Goal: Complete application form

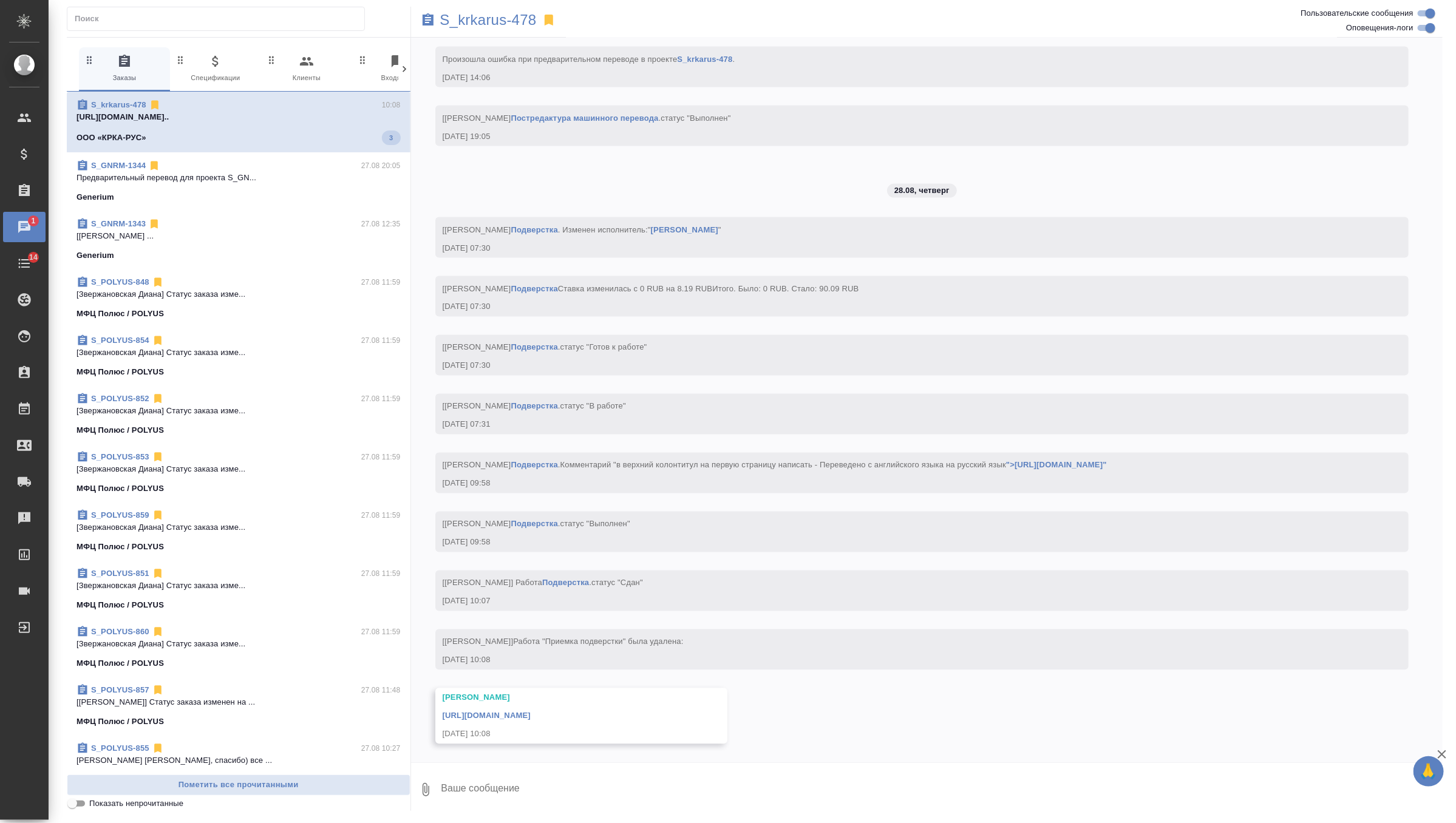
scroll to position [4216, 0]
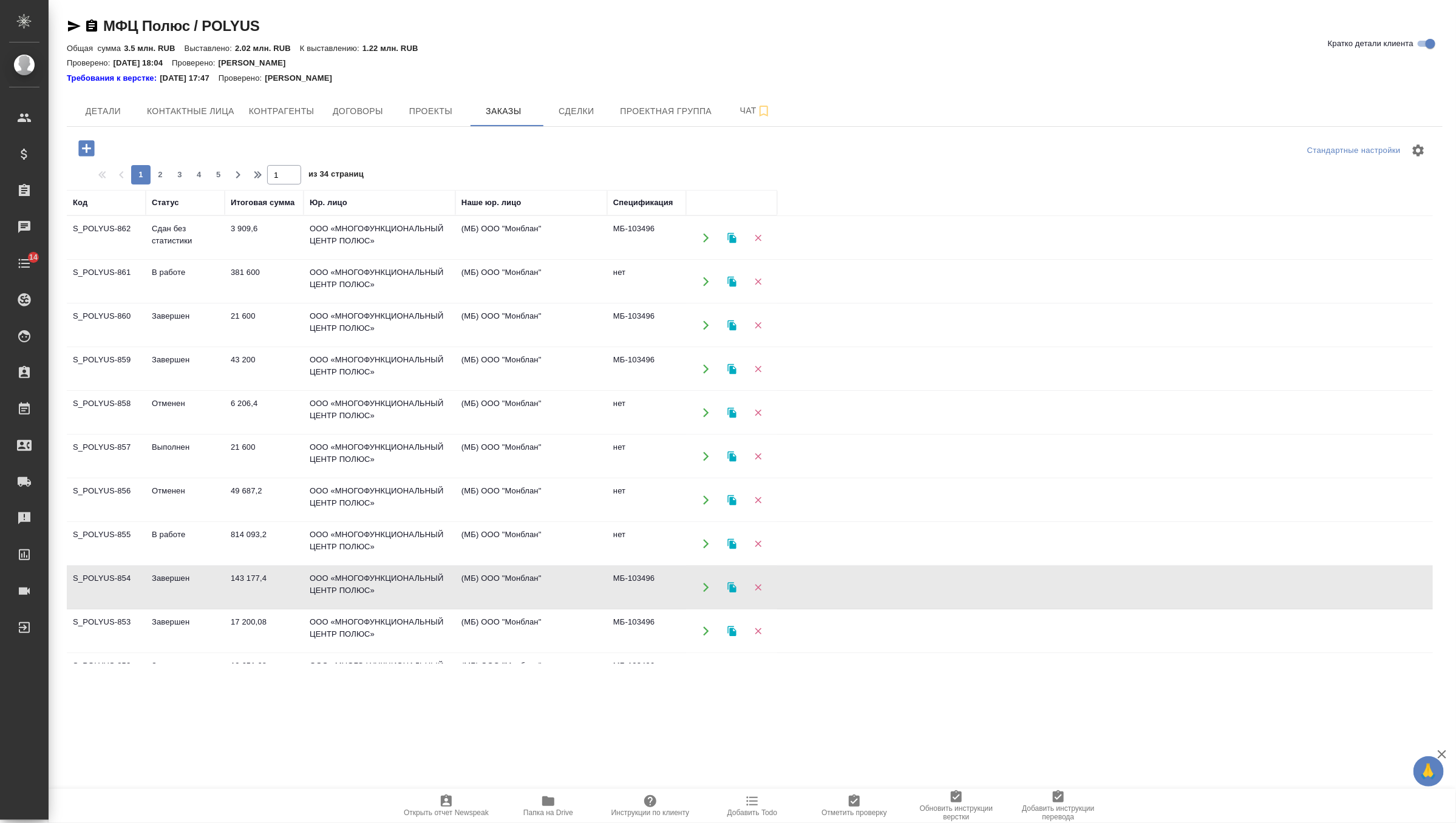
click at [366, 227] on td "ООО «МНОГОФУНКЦИОНАЛЬНЫЙ ЦЕНТР ПОЛЮС»" at bounding box center [379, 238] width 151 height 42
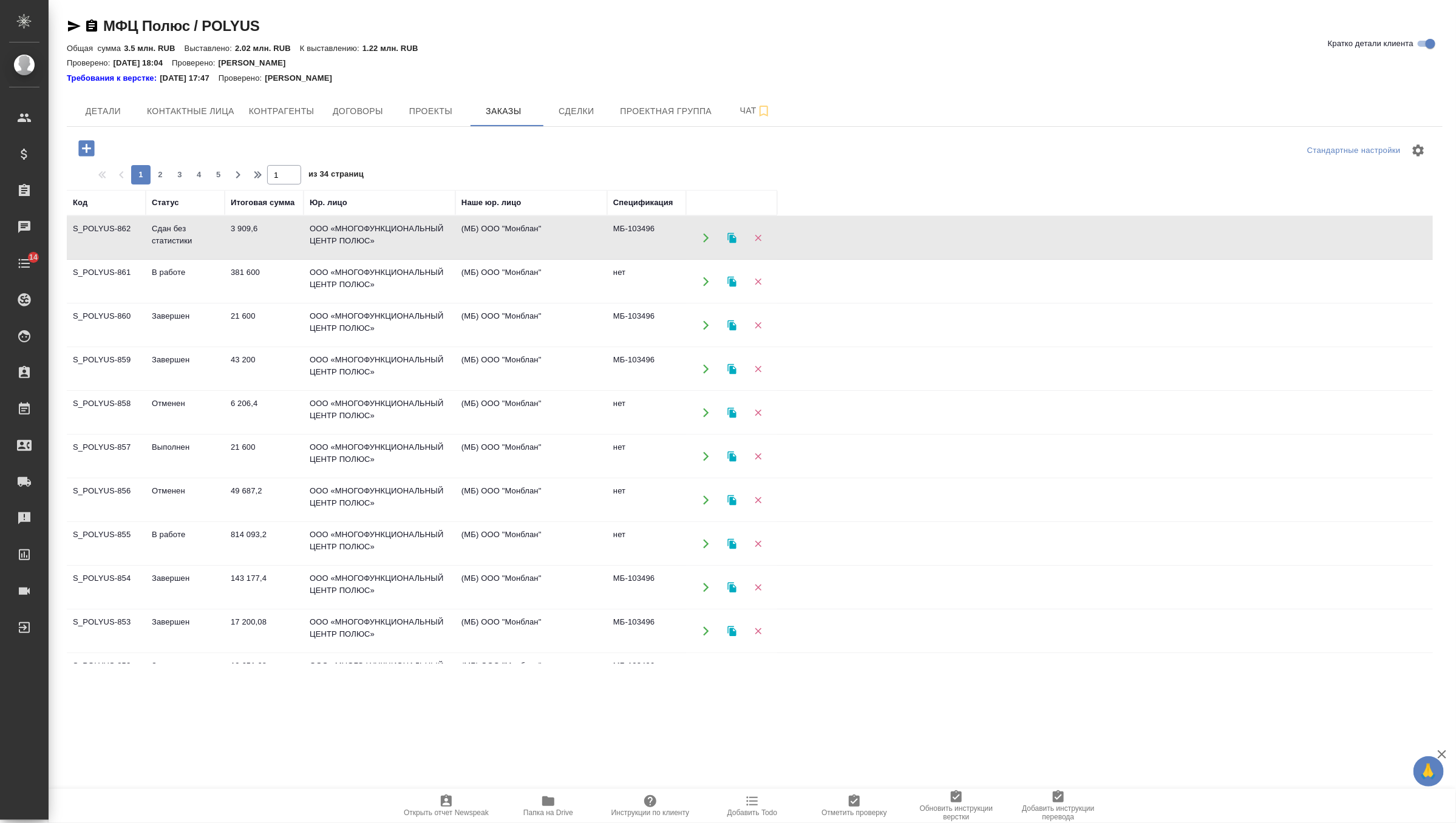
click at [366, 227] on td "ООО «МНОГОФУНКЦИОНАЛЬНЫЙ ЦЕНТР ПОЛЮС»" at bounding box center [379, 238] width 151 height 42
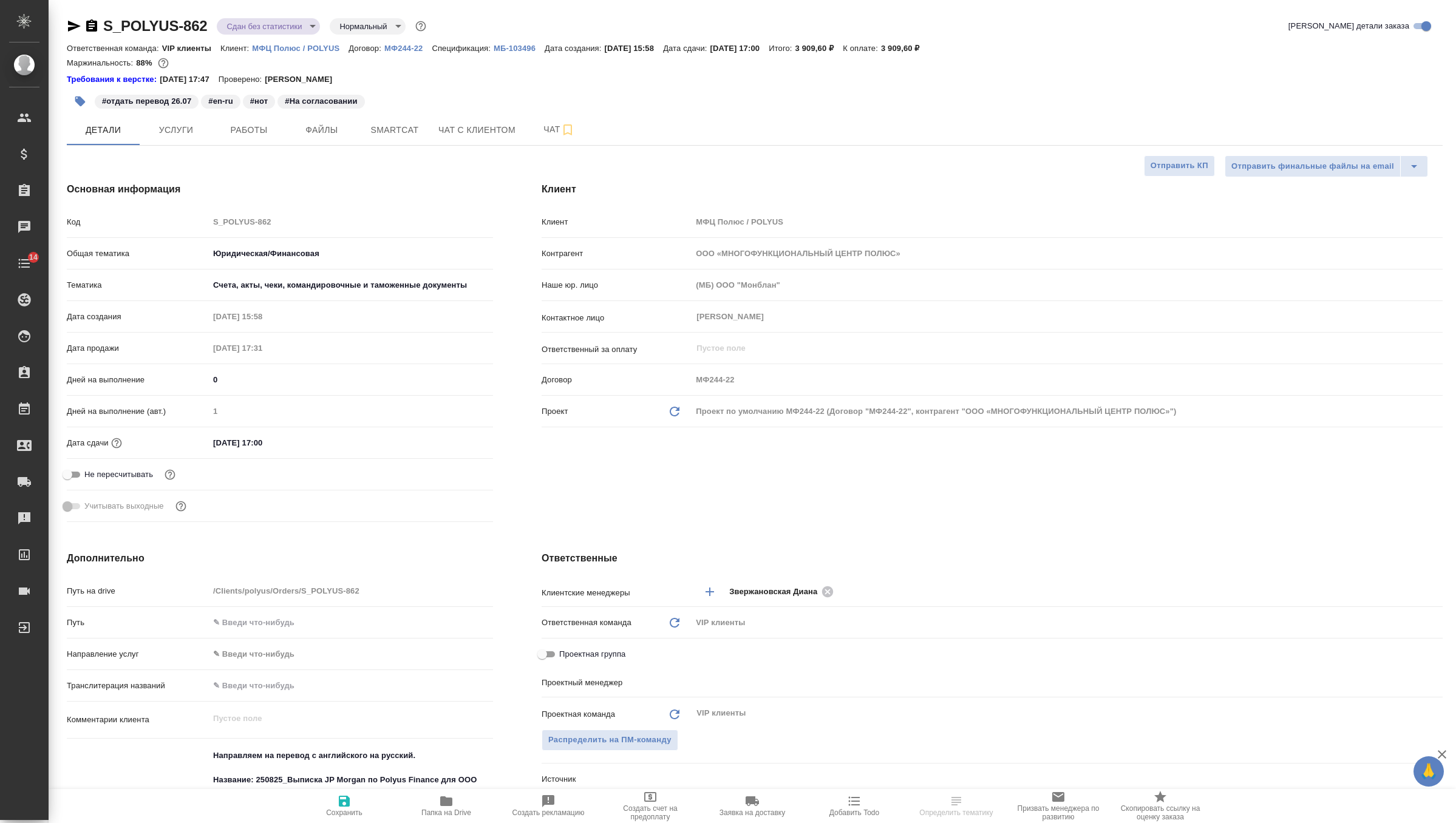
select select "RU"
type textarea "x"
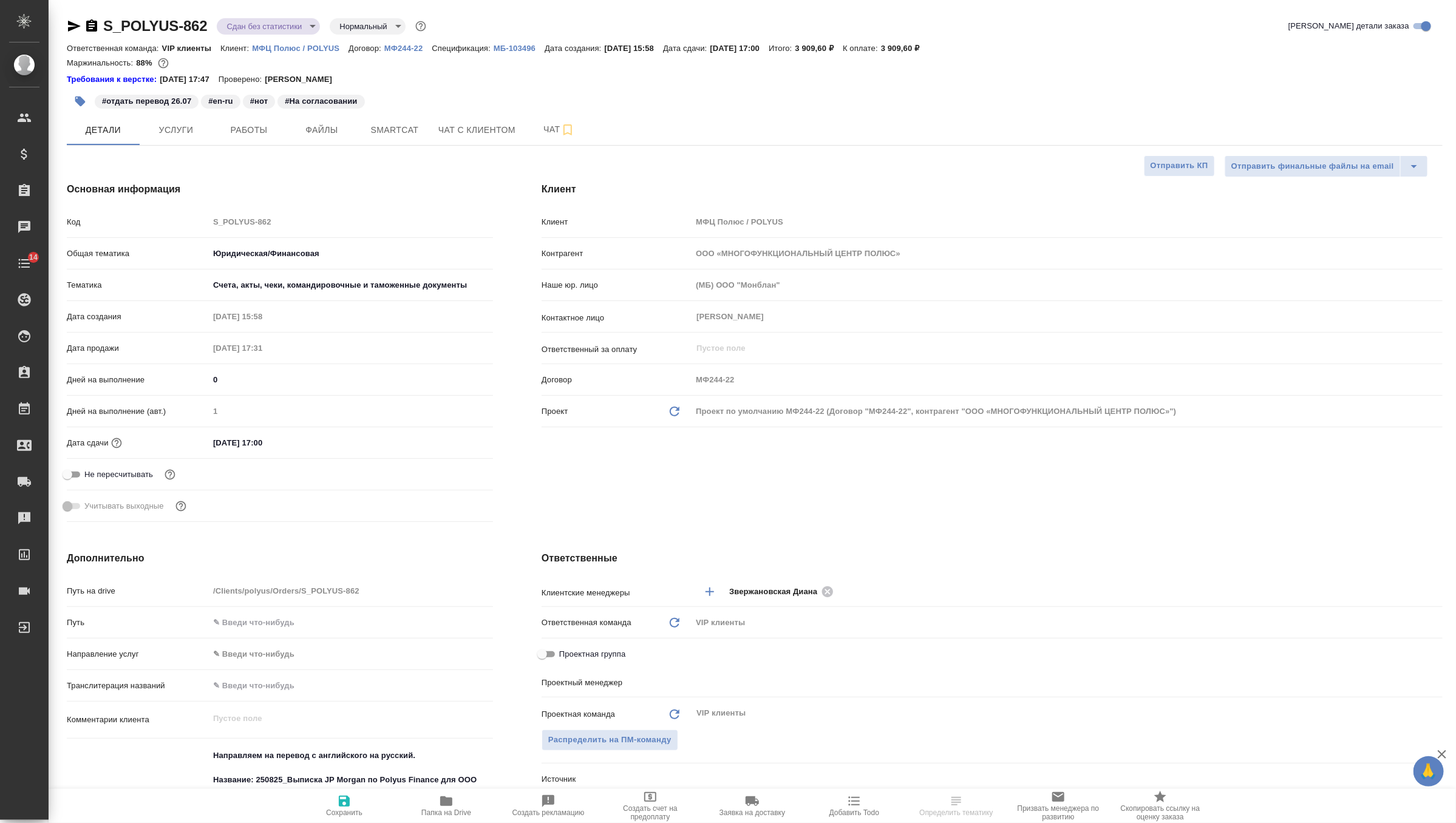
type textarea "x"
type input "Грабко Мария"
type input "Павлова Антонина a.pavlova"
type textarea "x"
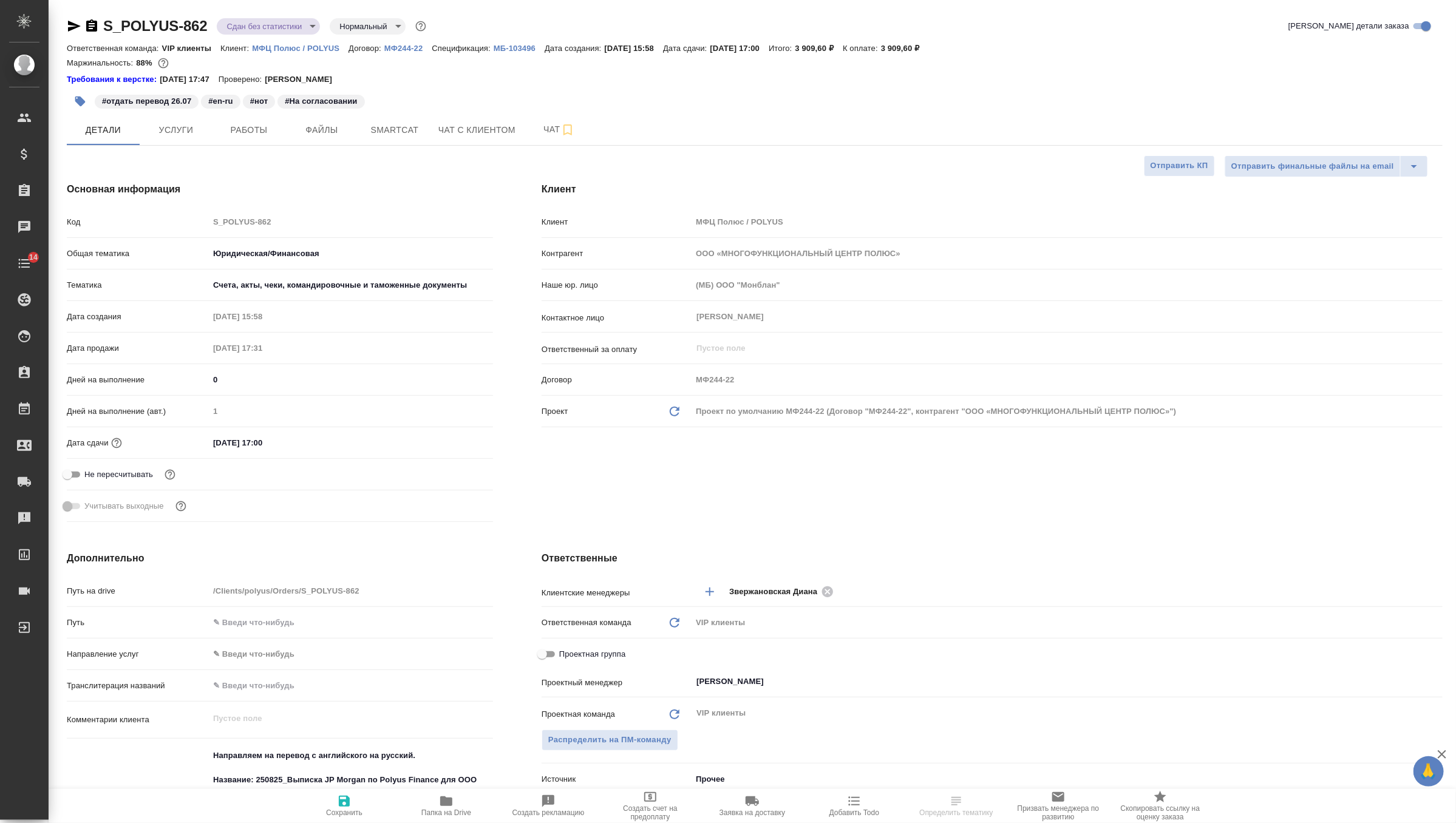
type textarea "x"
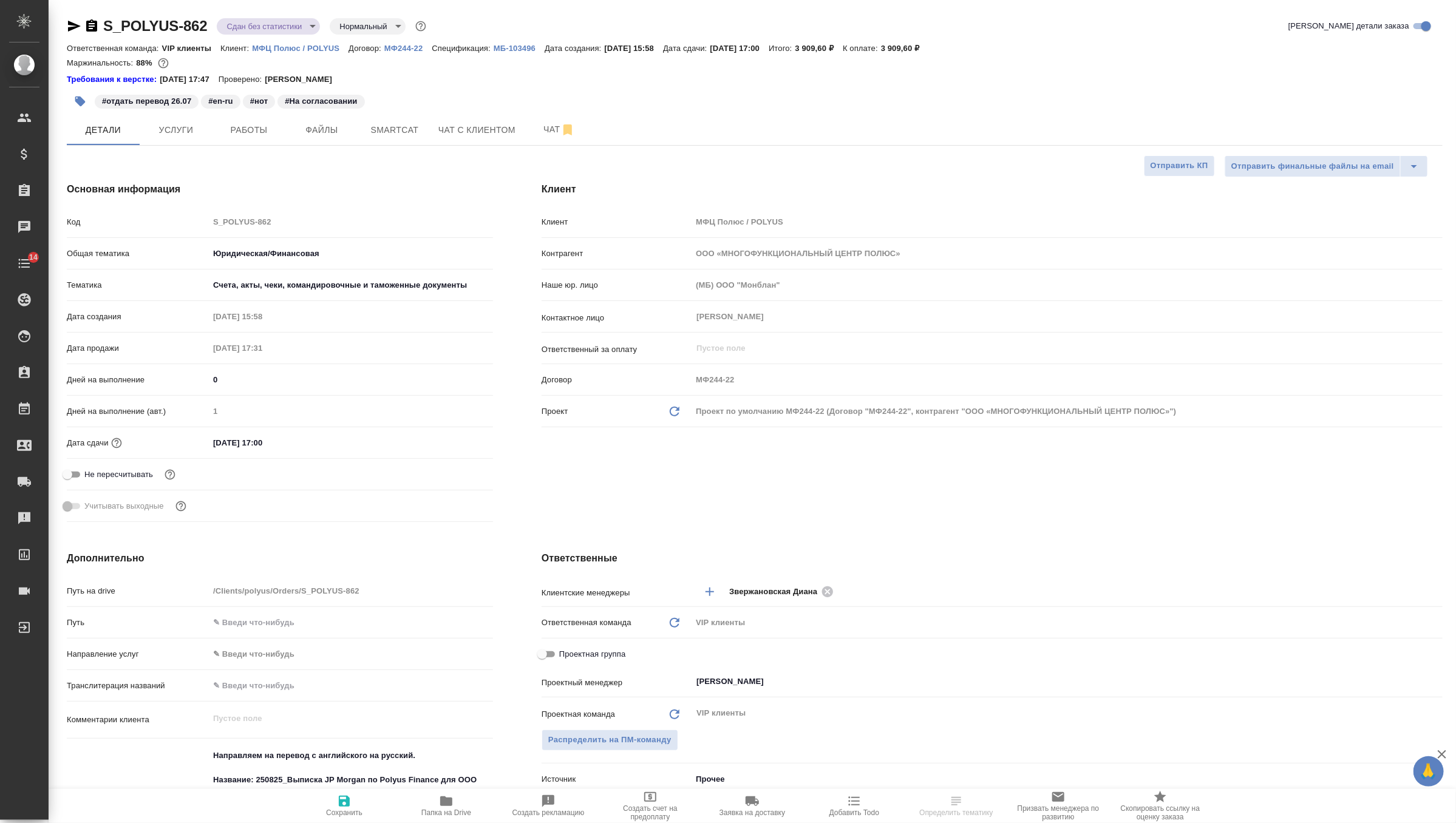
select select "RU"
type textarea "x"
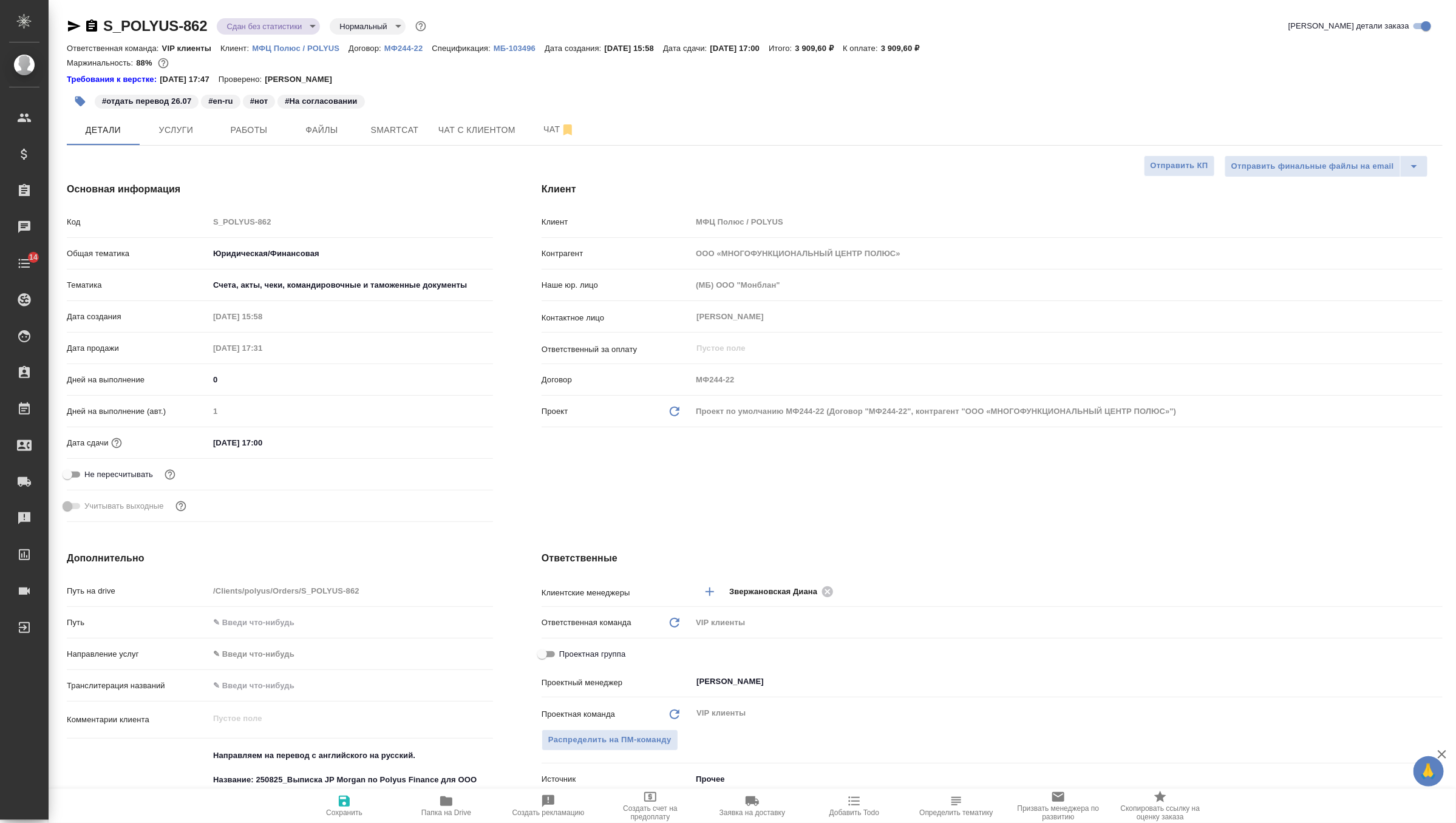
type textarea "x"
